Goal: Task Accomplishment & Management: Use online tool/utility

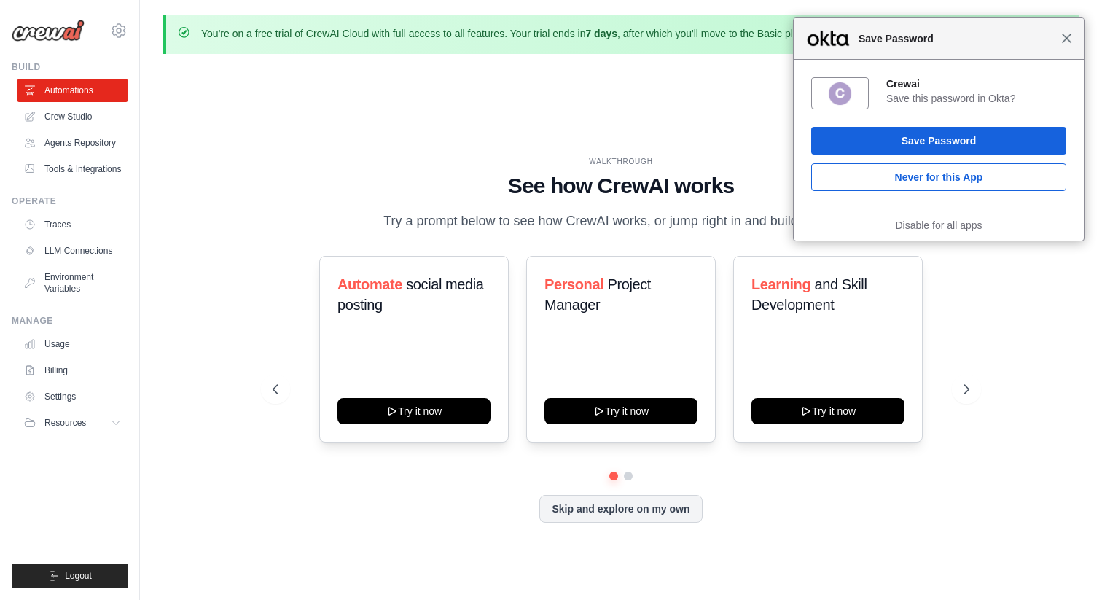
click at [1068, 39] on span "Close" at bounding box center [1066, 38] width 11 height 11
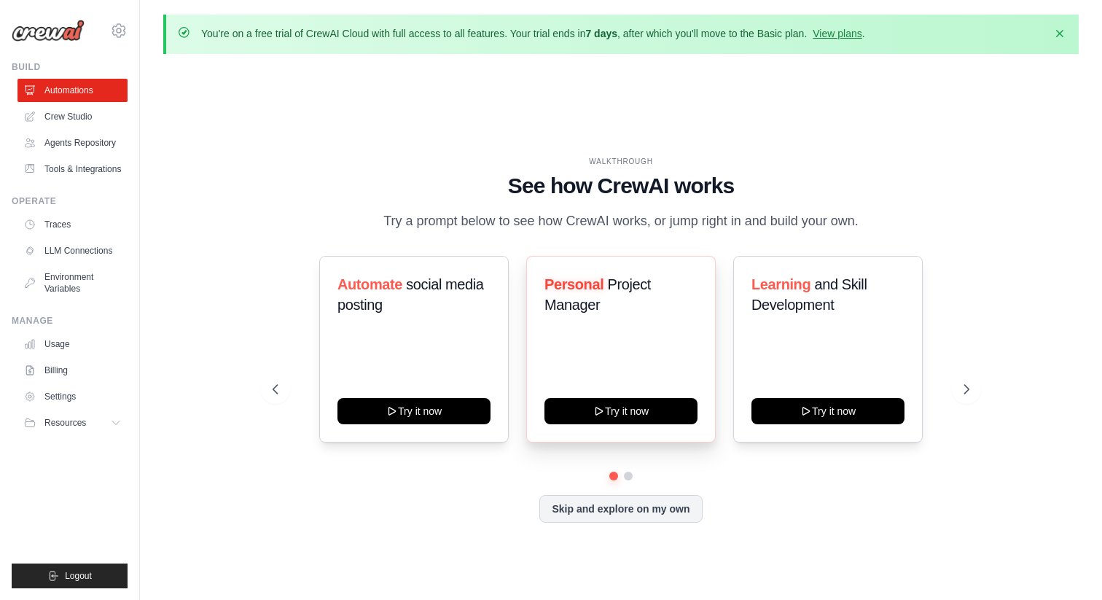
click at [604, 435] on div "Personal Project Manager Try it now" at bounding box center [621, 349] width 190 height 187
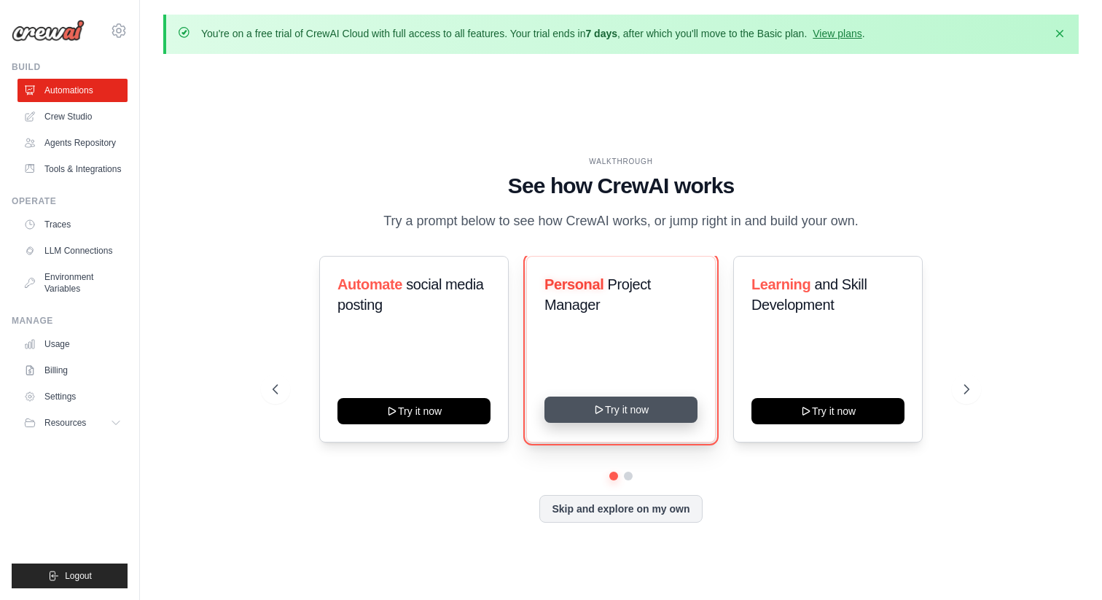
click at [612, 423] on button "Try it now" at bounding box center [621, 410] width 153 height 26
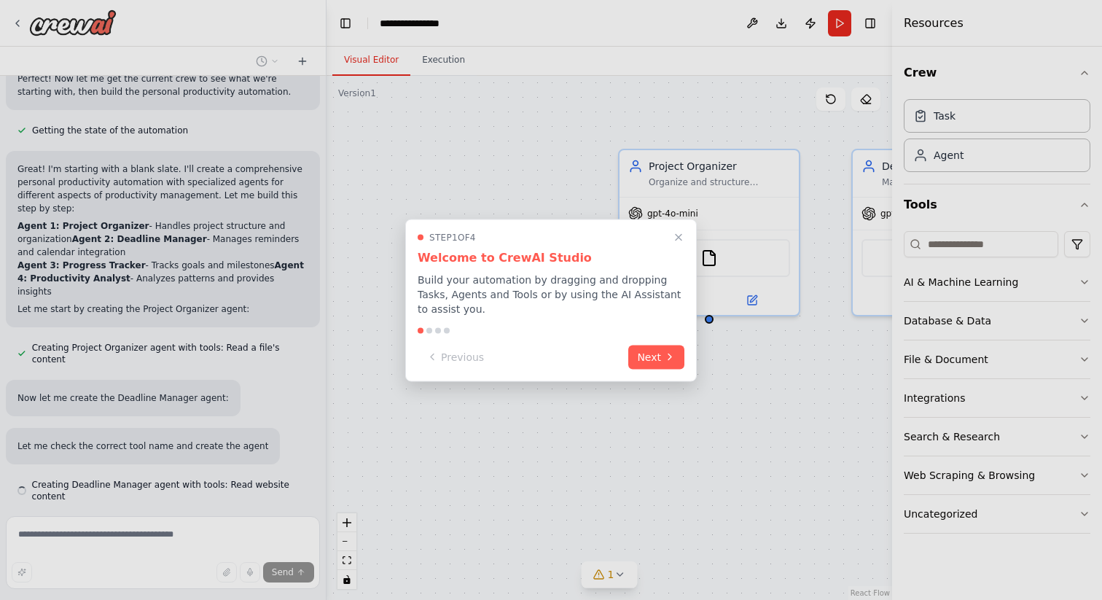
scroll to position [438, 0]
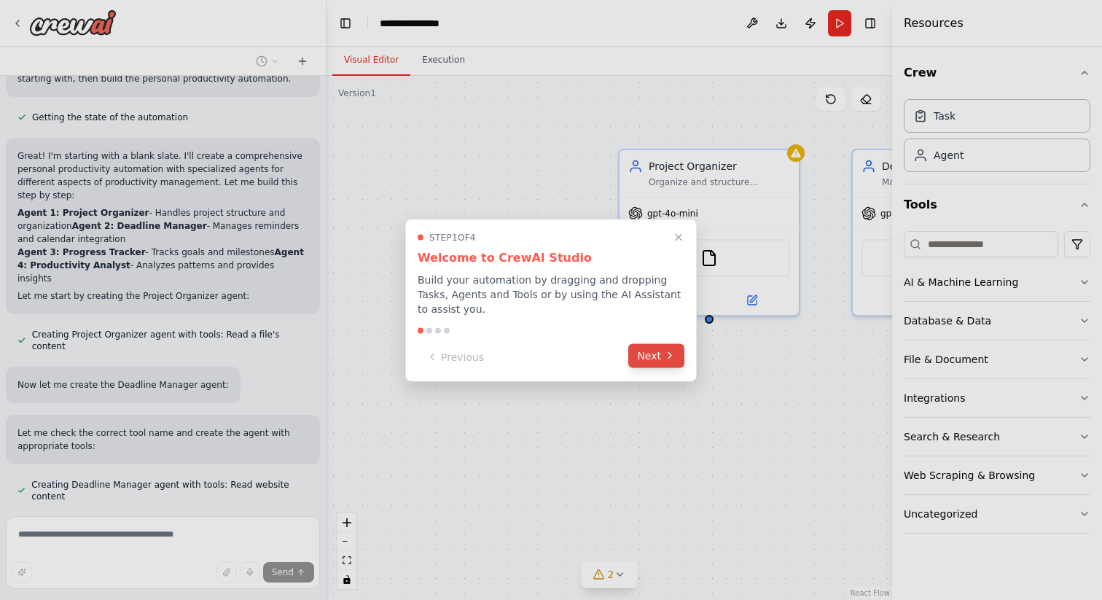
click at [650, 360] on button "Next" at bounding box center [656, 355] width 56 height 24
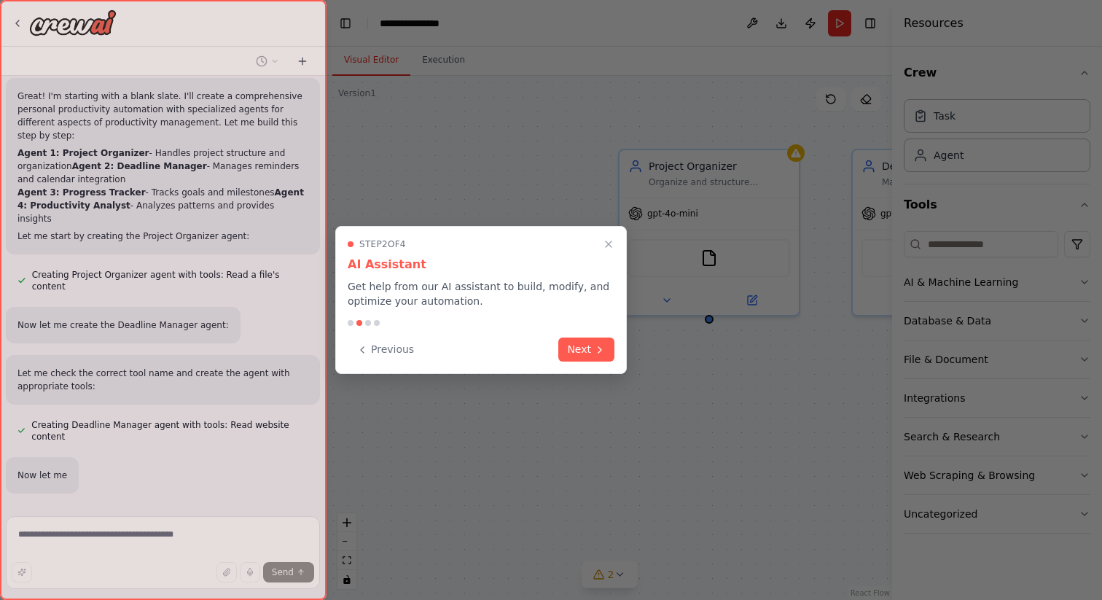
scroll to position [515, 0]
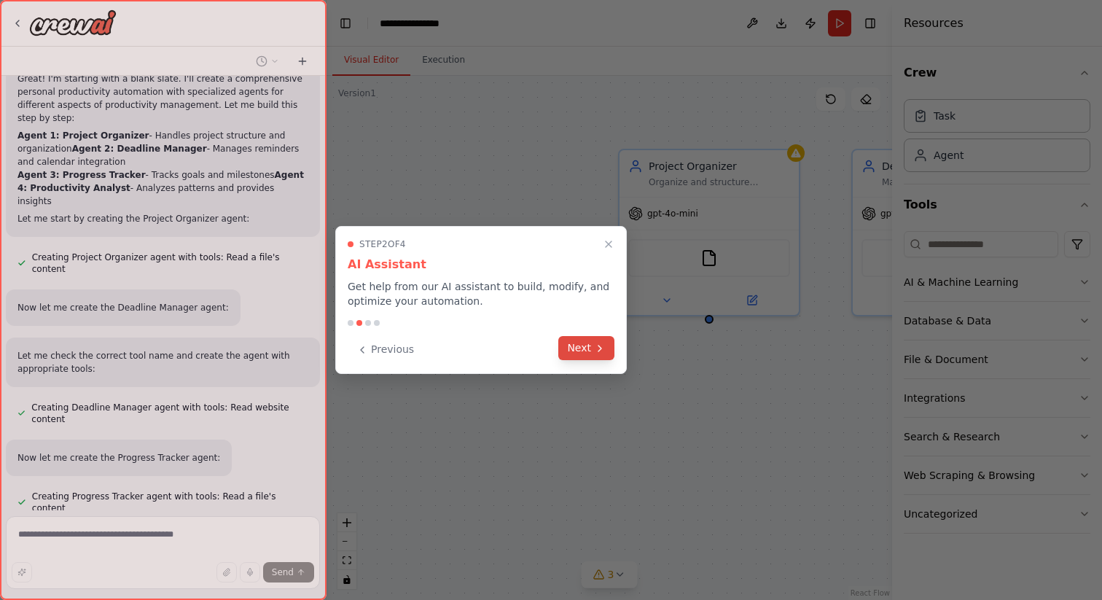
click at [572, 348] on button "Next" at bounding box center [586, 348] width 56 height 24
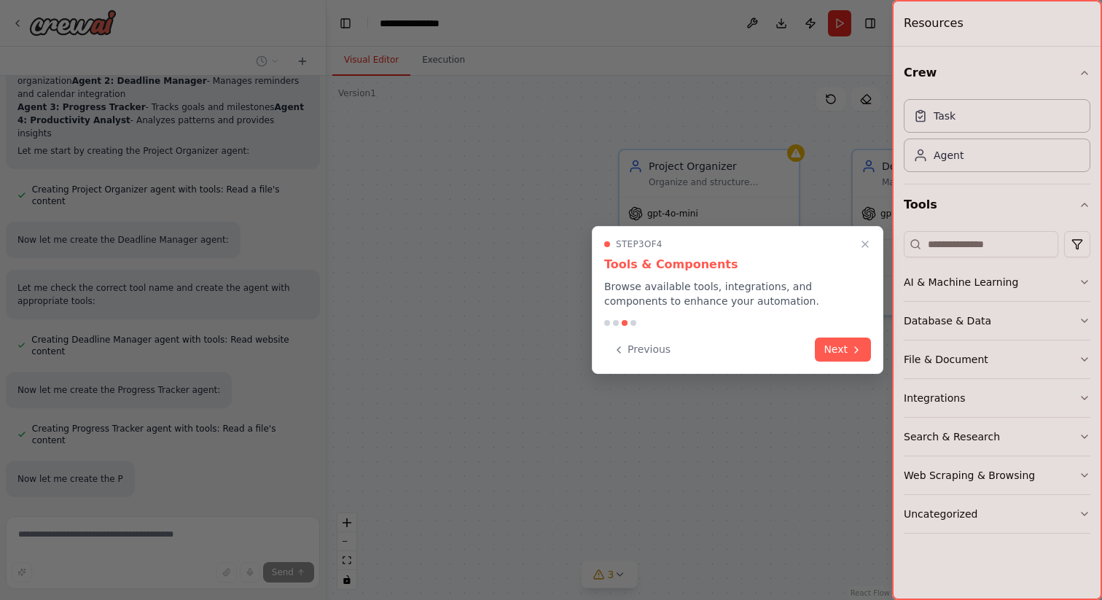
scroll to position [604, 0]
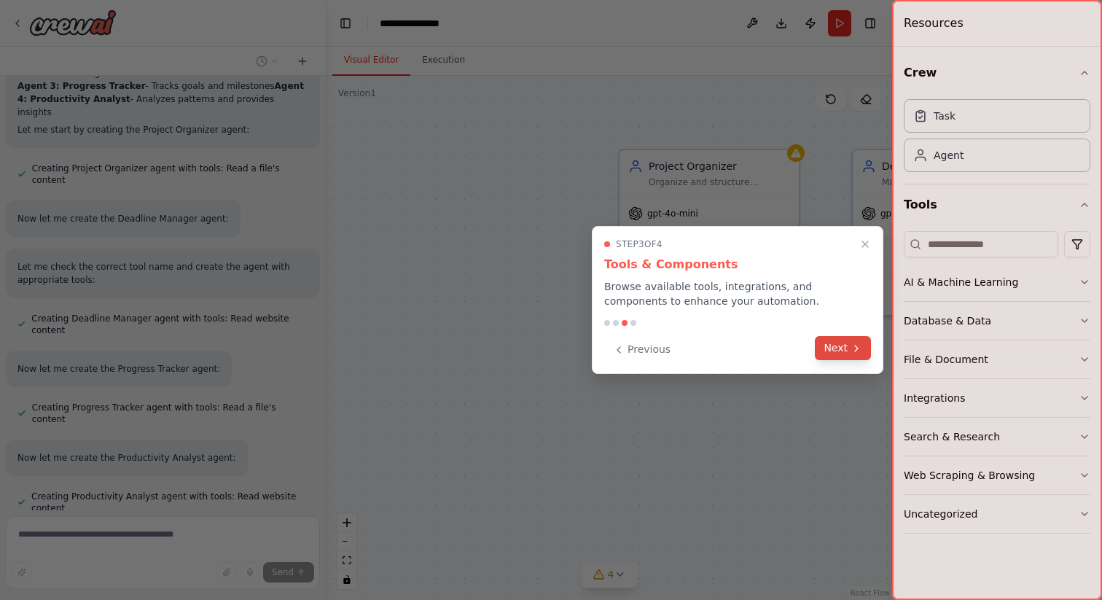
click at [857, 349] on icon at bounding box center [856, 349] width 3 height 6
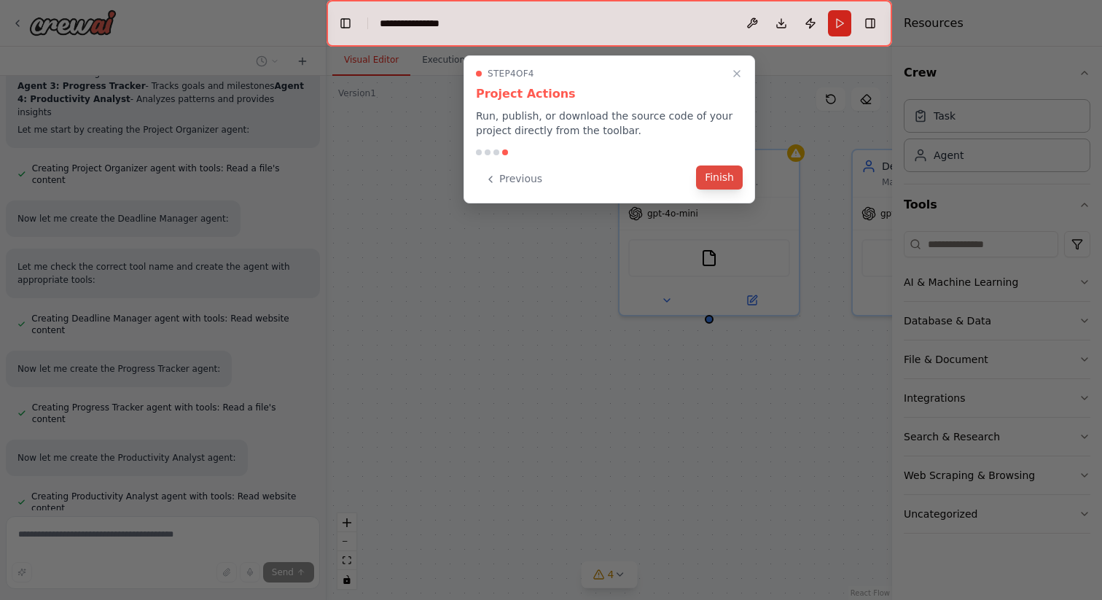
scroll to position [639, 0]
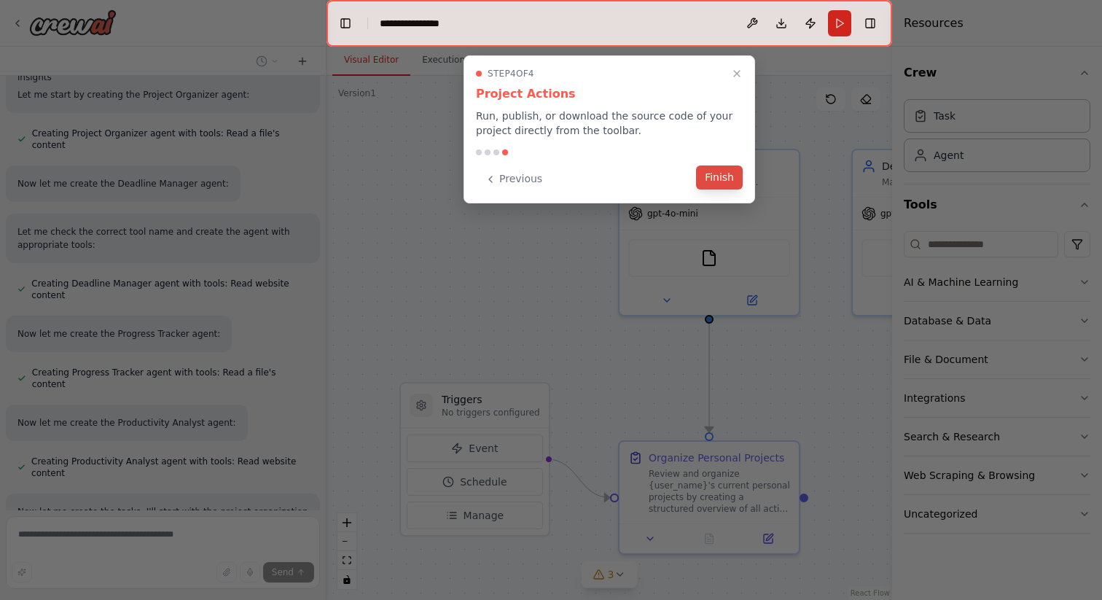
click at [708, 177] on button "Finish" at bounding box center [719, 177] width 47 height 24
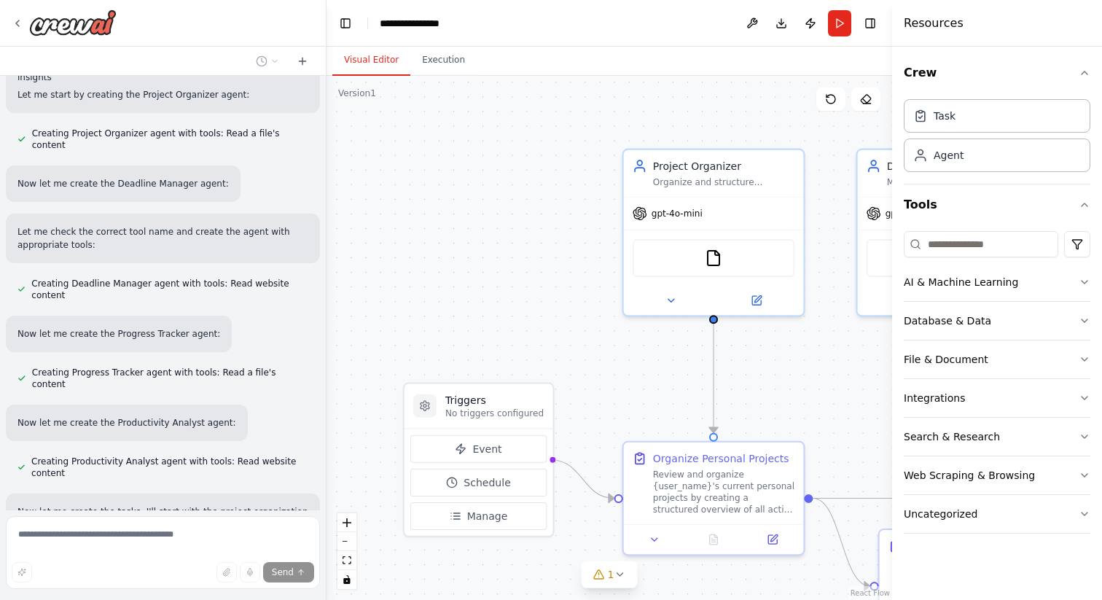
click at [492, 288] on div ".deletable-edge-delete-btn { width: 20px; height: 20px; border: 0px solid #ffff…" at bounding box center [610, 338] width 566 height 524
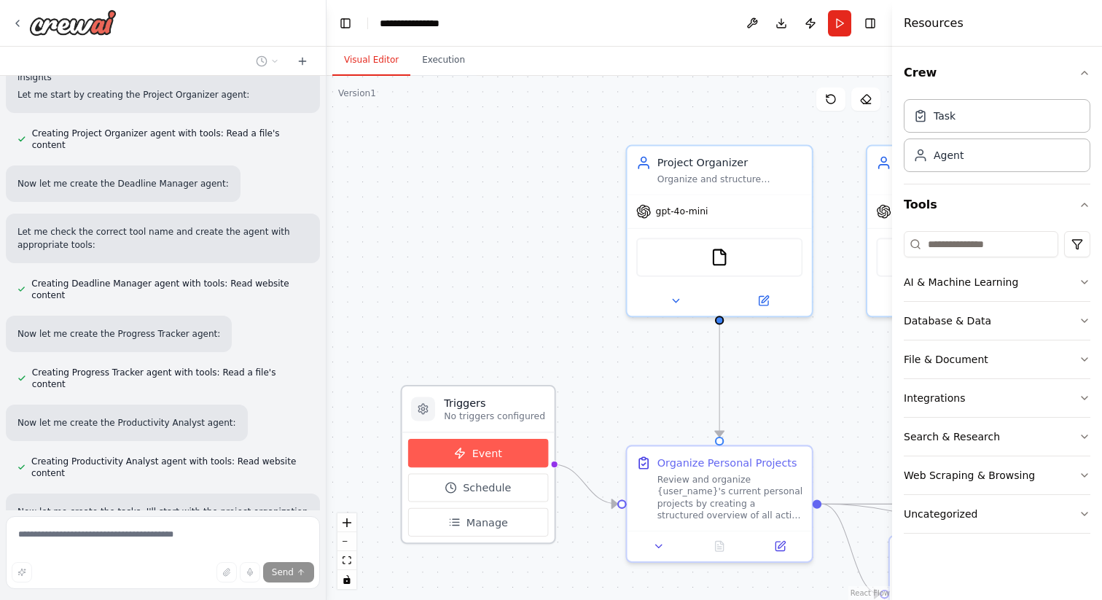
click at [478, 456] on span "Event" at bounding box center [487, 452] width 30 height 15
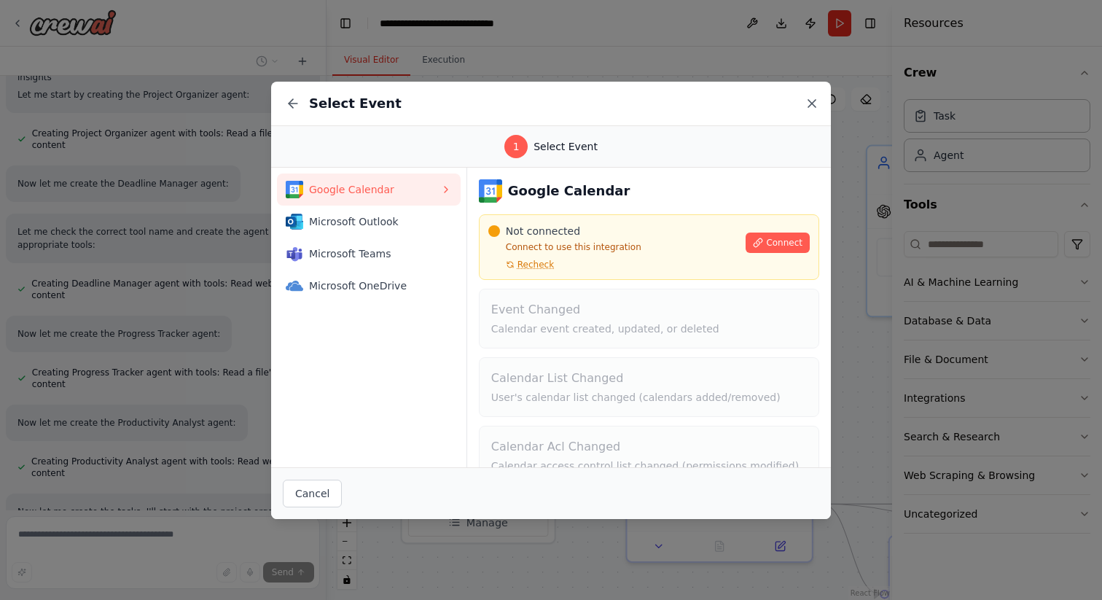
click at [811, 101] on icon at bounding box center [811, 103] width 7 height 7
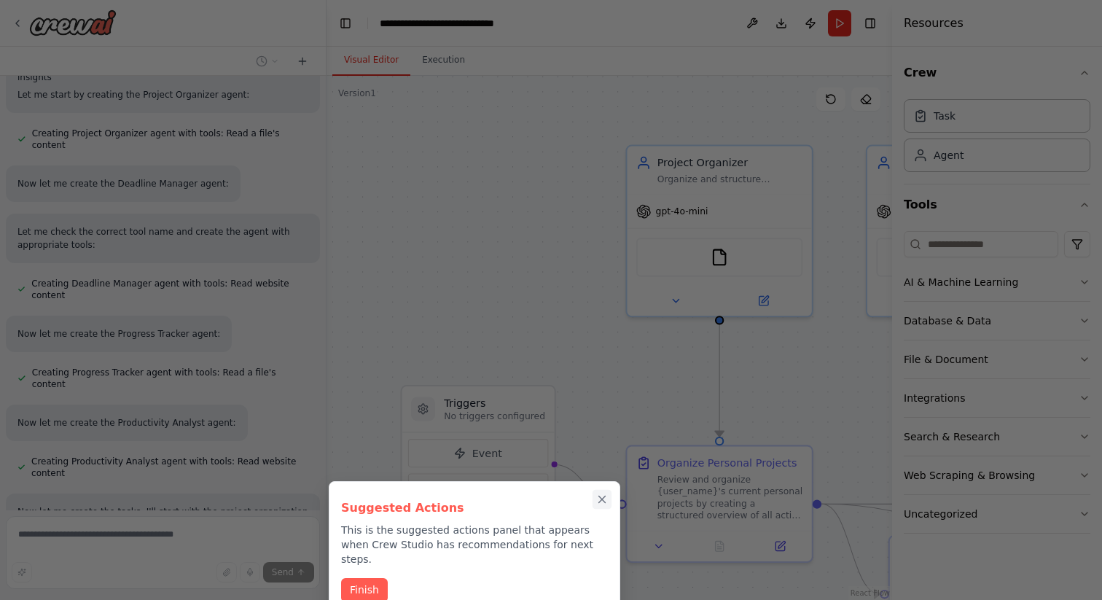
click at [600, 494] on icon "Close walkthrough" at bounding box center [602, 499] width 13 height 13
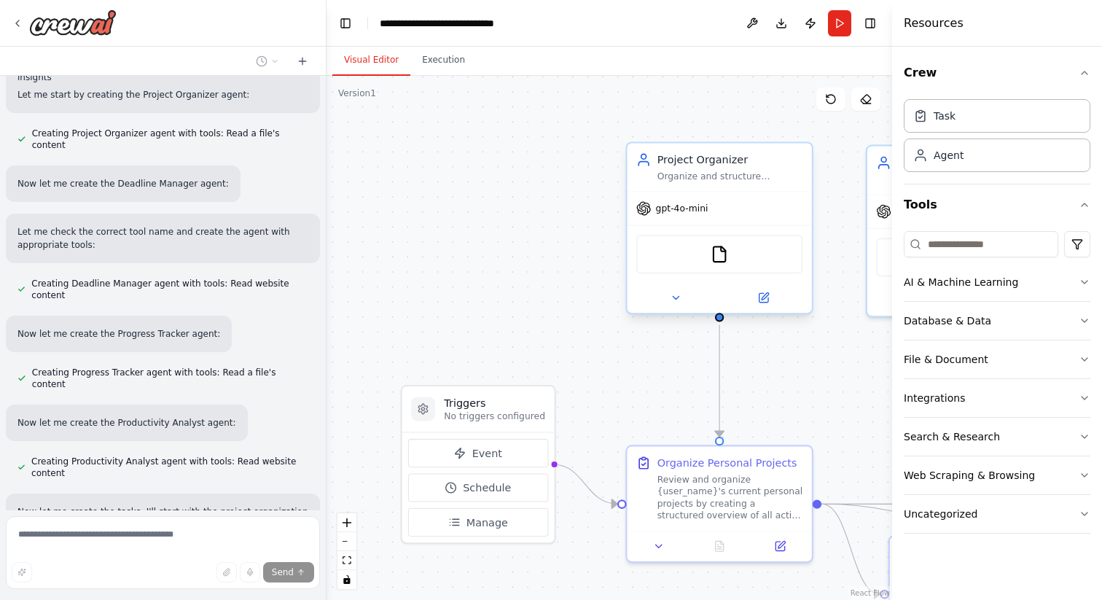
click at [680, 219] on div "gpt-4o-mini" at bounding box center [719, 208] width 184 height 33
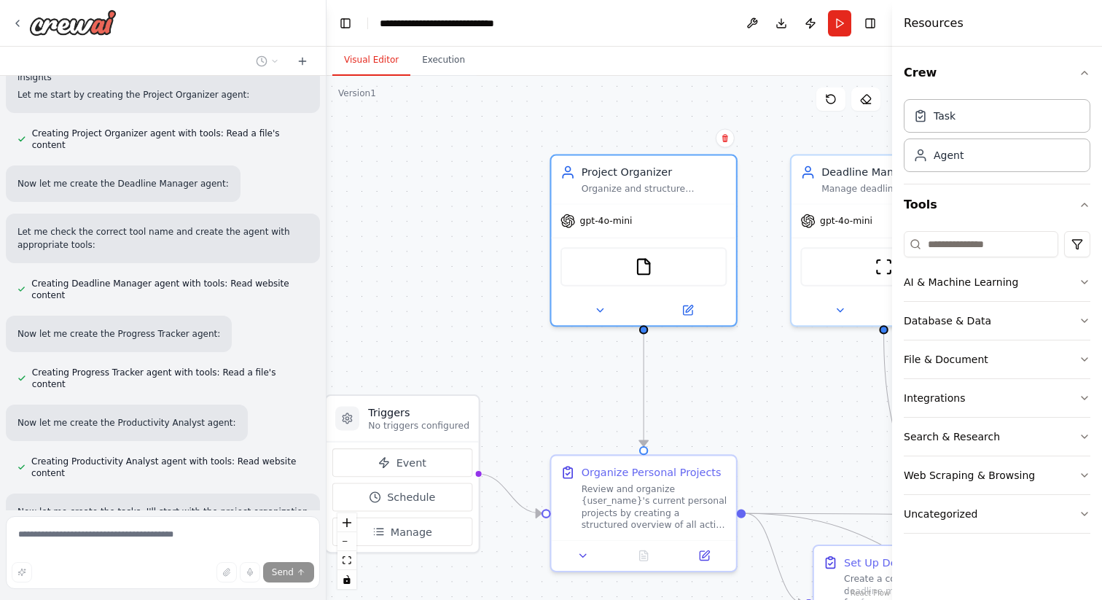
drag, startPoint x: 447, startPoint y: 578, endPoint x: 338, endPoint y: 590, distance: 110.0
click at [338, 590] on div ".deletable-edge-delete-btn { width: 20px; height: 20px; border: 0px solid #ffff…" at bounding box center [610, 338] width 566 height 524
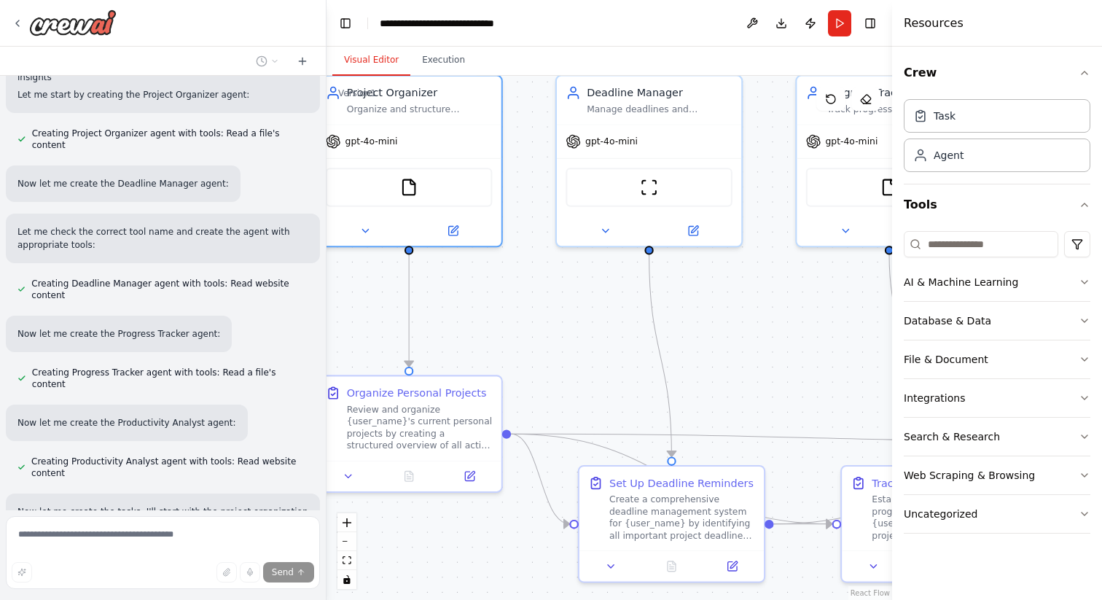
drag, startPoint x: 571, startPoint y: 441, endPoint x: 348, endPoint y: 354, distance: 239.6
click at [348, 354] on div ".deletable-edge-delete-btn { width: 20px; height: 20px; border: 0px solid #ffff…" at bounding box center [610, 338] width 566 height 524
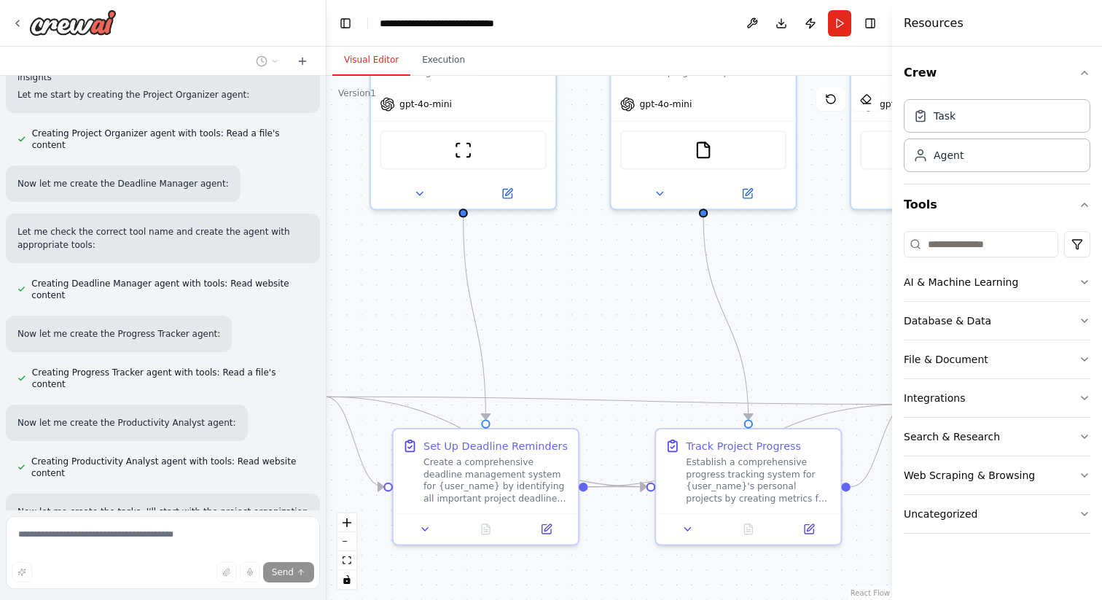
drag, startPoint x: 518, startPoint y: 312, endPoint x: 335, endPoint y: 278, distance: 185.3
click at [335, 278] on div ".deletable-edge-delete-btn { width: 20px; height: 20px; border: 0px solid #ffff…" at bounding box center [610, 338] width 566 height 524
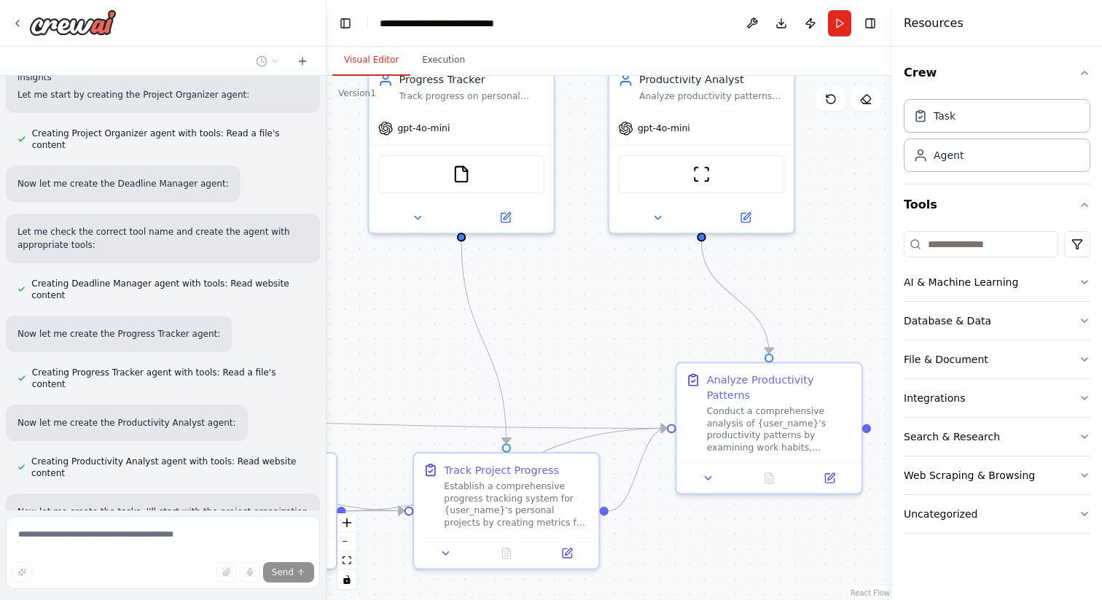
drag, startPoint x: 547, startPoint y: 317, endPoint x: 316, endPoint y: 338, distance: 231.3
click at [316, 338] on div "Create a crew that helps organize your personal projects, sets reminders for im…" at bounding box center [551, 300] width 1102 height 600
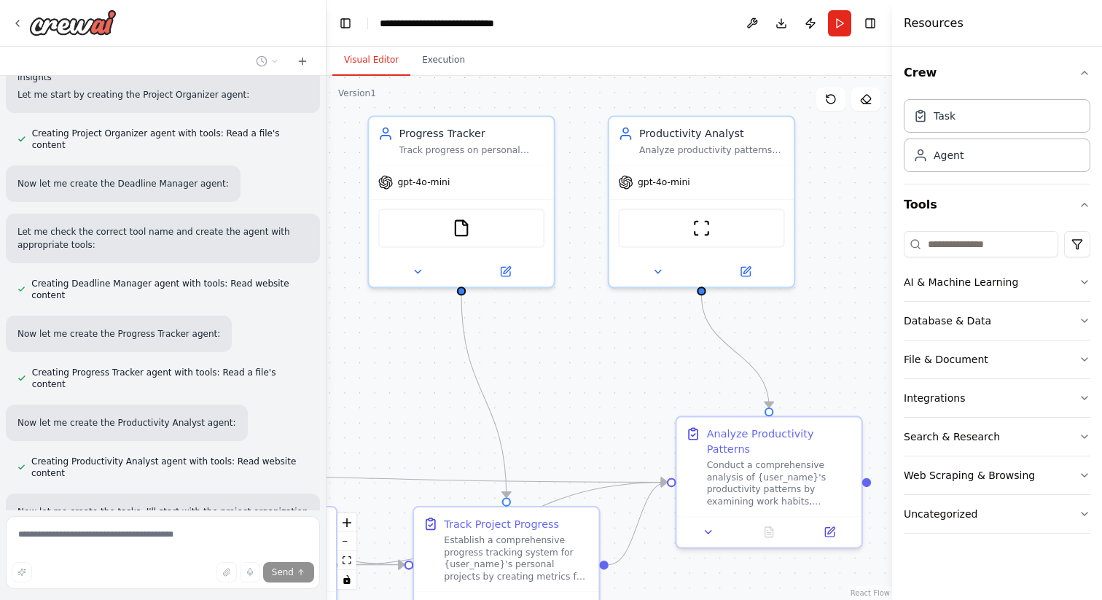
drag, startPoint x: 546, startPoint y: 319, endPoint x: 553, endPoint y: 377, distance: 58.7
click at [553, 377] on div ".deletable-edge-delete-btn { width: 20px; height: 20px; border: 0px solid #ffff…" at bounding box center [610, 338] width 566 height 524
click at [449, 62] on button "Execution" at bounding box center [443, 60] width 66 height 31
